Goal: Task Accomplishment & Management: Complete application form

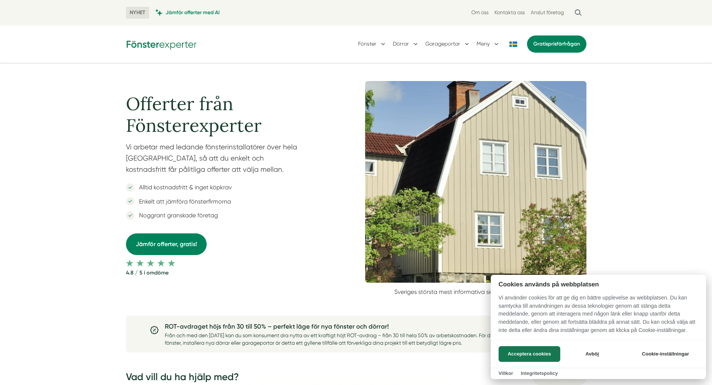
click at [175, 246] on div at bounding box center [356, 192] width 712 height 385
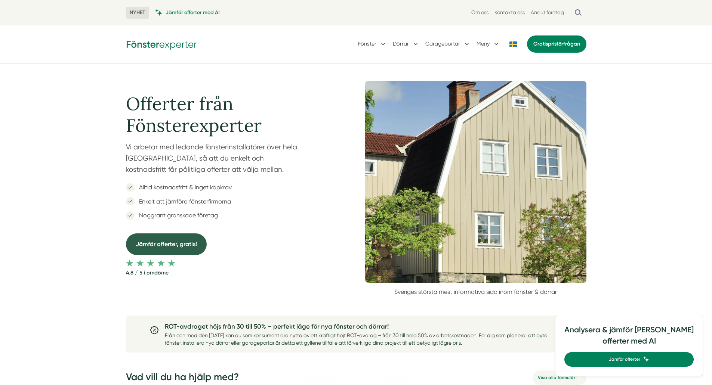
click at [178, 245] on link "Jämför offerter, gratis!" at bounding box center [166, 243] width 81 height 21
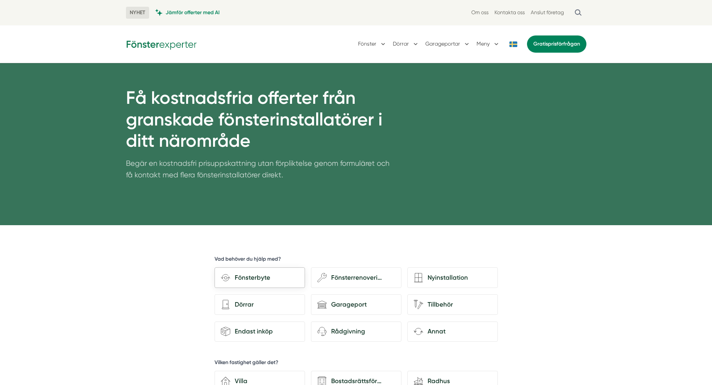
click at [266, 279] on div "Fönsterbyte" at bounding box center [264, 278] width 68 height 10
click at [0, 0] on input "Fönsterbyte" at bounding box center [0, 0] width 0 height 0
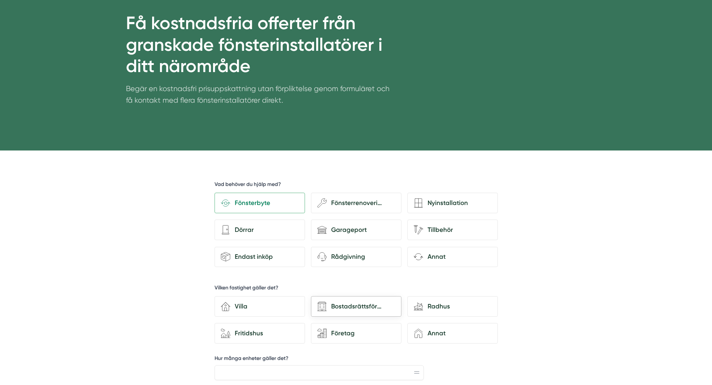
click at [346, 310] on div "Bostadsrättsförening" at bounding box center [360, 306] width 68 height 10
click at [0, 0] on input "Bostadsrättsförening" at bounding box center [0, 0] width 0 height 0
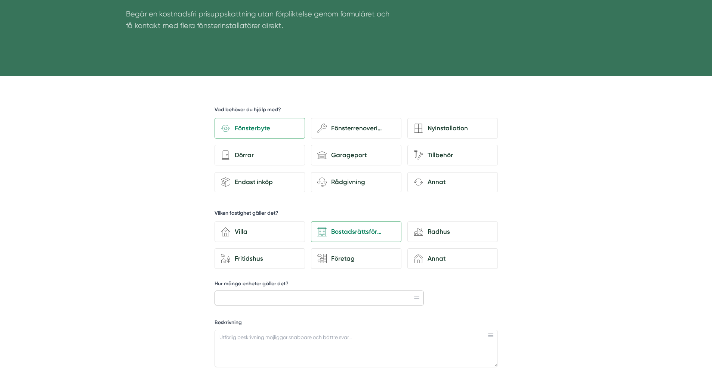
click at [273, 301] on input "Hur många enheter gäller det?" at bounding box center [319, 298] width 210 height 15
click at [257, 285] on label "Hur många enheter gäller det?" at bounding box center [319, 284] width 210 height 9
click at [257, 291] on input "Hur många enheter gäller det?" at bounding box center [319, 298] width 210 height 15
click at [257, 285] on label "Hur många enheter gäller det?" at bounding box center [319, 284] width 210 height 9
click at [257, 291] on input "Hur många enheter gäller det?" at bounding box center [319, 298] width 210 height 15
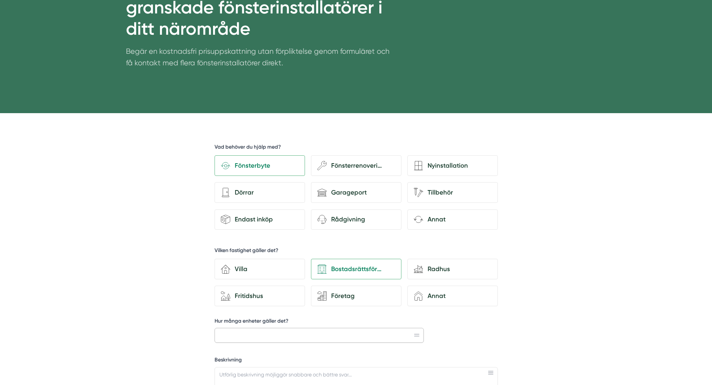
scroll to position [261, 0]
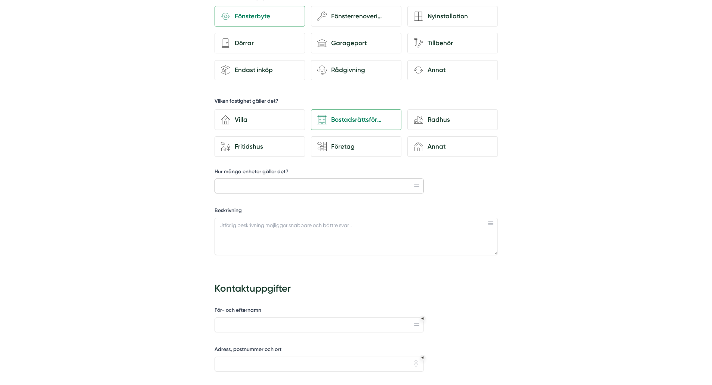
click at [251, 189] on input "Hur många enheter gäller det?" at bounding box center [319, 186] width 210 height 15
type input "4"
click at [275, 245] on textarea "Beskrivning" at bounding box center [355, 236] width 283 height 37
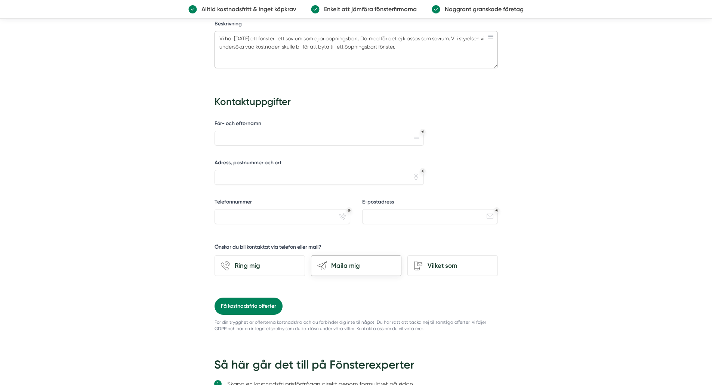
scroll to position [374, 0]
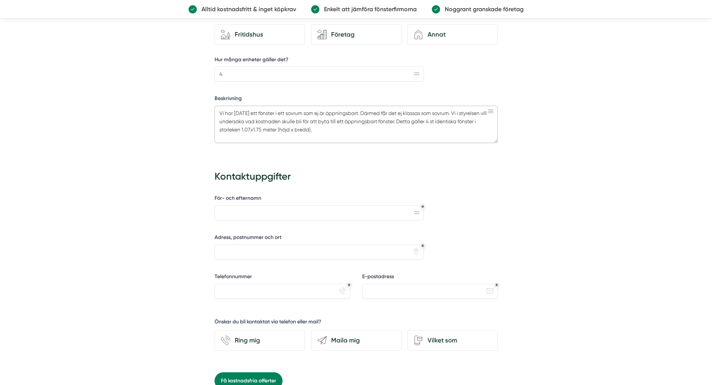
type textarea "Vi har [DATE] ett fönster i ett sovrum som ej är öppningsbart. Därmed får det e…"
click at [351, 205] on input "För- och efternamn" at bounding box center [319, 212] width 210 height 15
type input "[PERSON_NAME]"
type input "[STREET_ADDRESS]"
type input "0730562170"
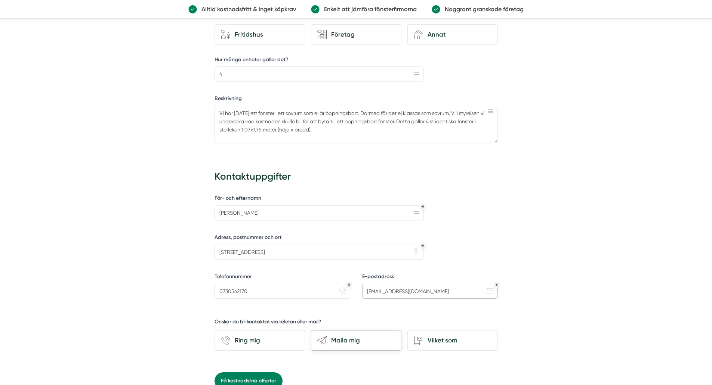
type input "[EMAIL_ADDRESS][DOMAIN_NAME]"
click at [354, 343] on div "Maila mig" at bounding box center [360, 340] width 68 height 10
click at [0, 0] on input "send-email Maila mig" at bounding box center [0, 0] width 0 height 0
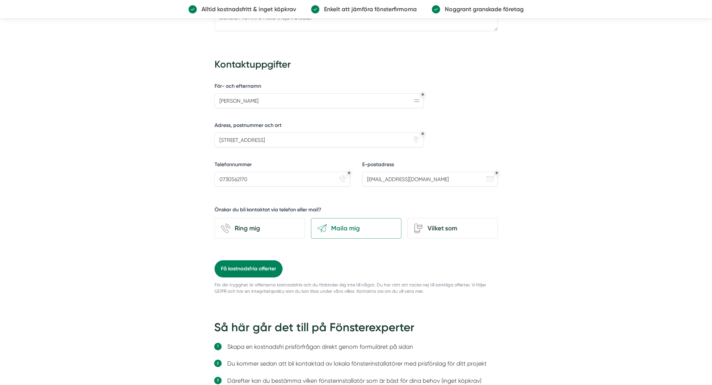
scroll to position [523, 0]
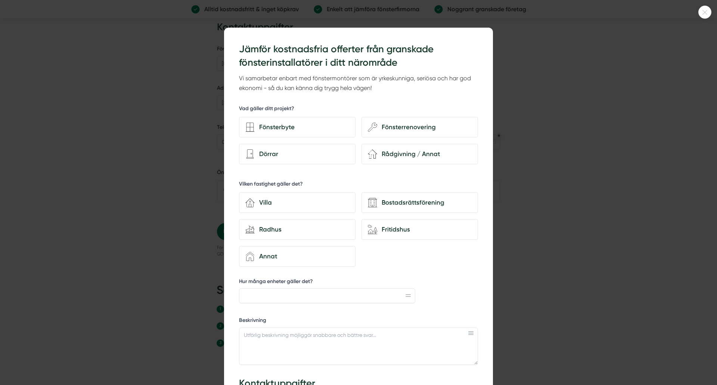
click at [566, 244] on div at bounding box center [358, 192] width 717 height 385
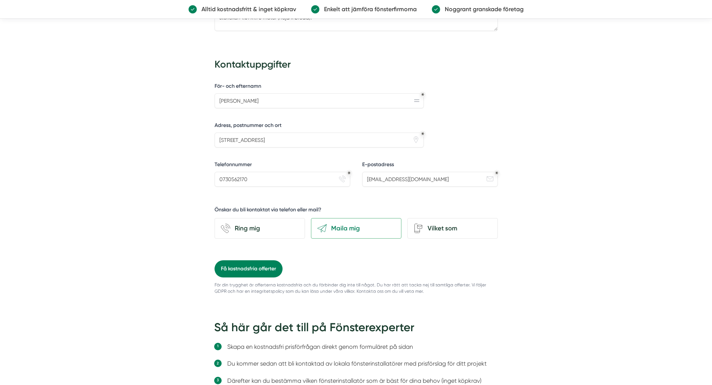
scroll to position [560, 0]
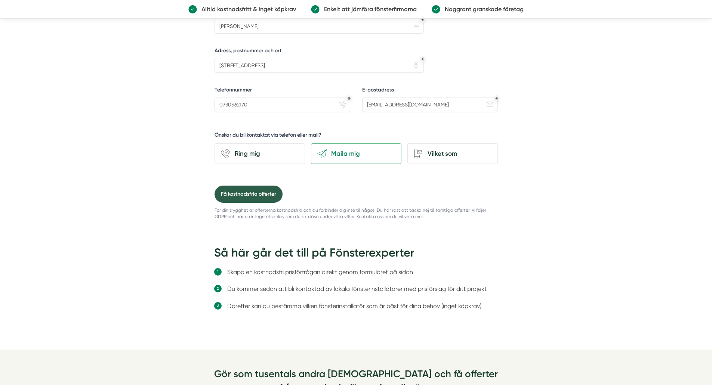
click at [250, 199] on button "Få kostnadsfria offerter" at bounding box center [248, 194] width 68 height 17
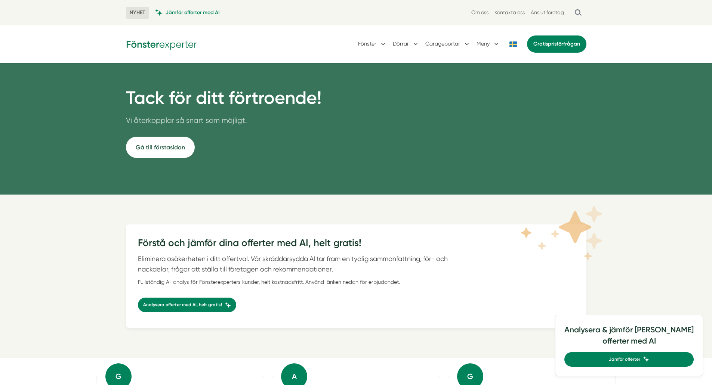
click at [160, 149] on link "Gå till förstasidan" at bounding box center [160, 147] width 69 height 21
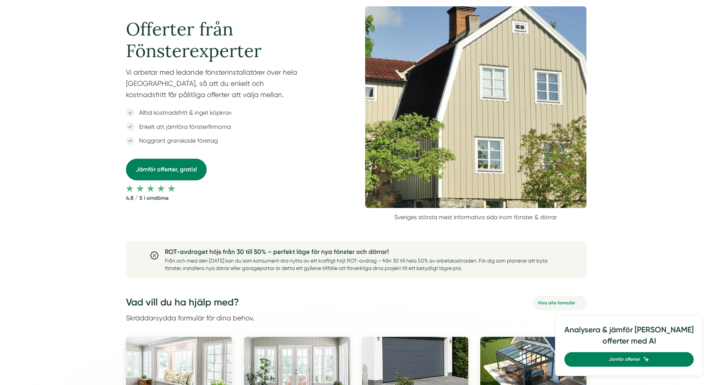
scroll to position [149, 0]
